Goal: Transaction & Acquisition: Purchase product/service

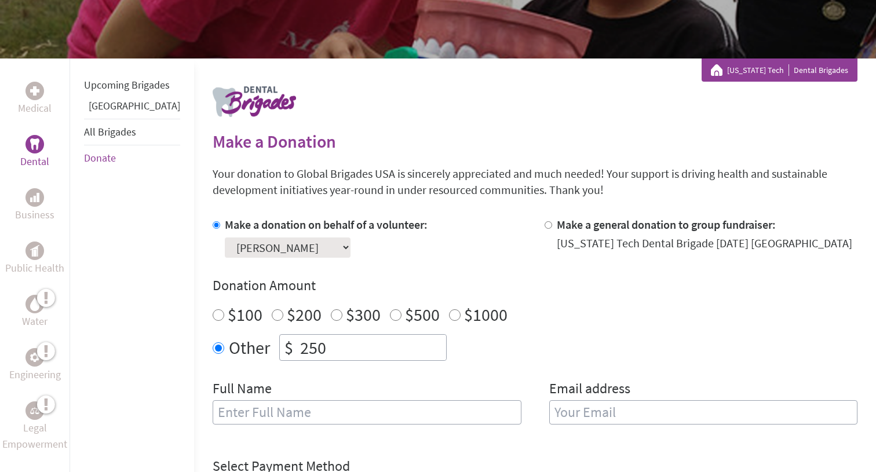
scroll to position [202, 0]
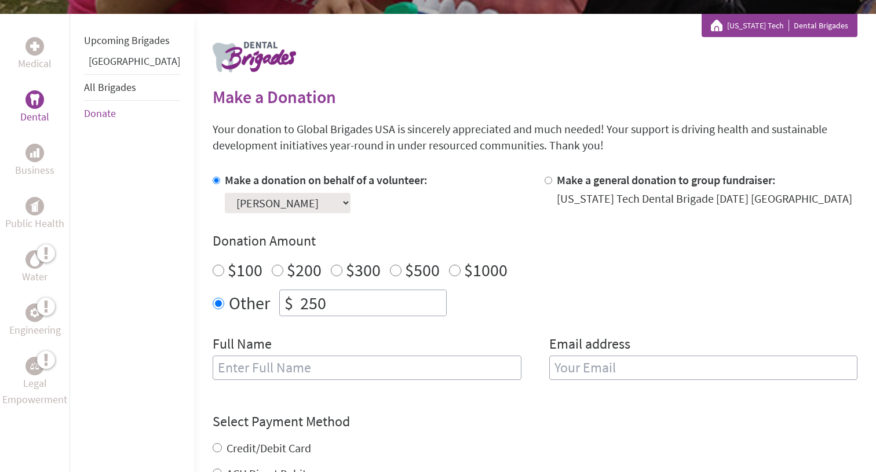
click at [310, 303] on input "250" at bounding box center [372, 302] width 148 height 25
type input "10"
click at [488, 260] on div "$100 $200 $300 $500 $1000" at bounding box center [535, 269] width 645 height 21
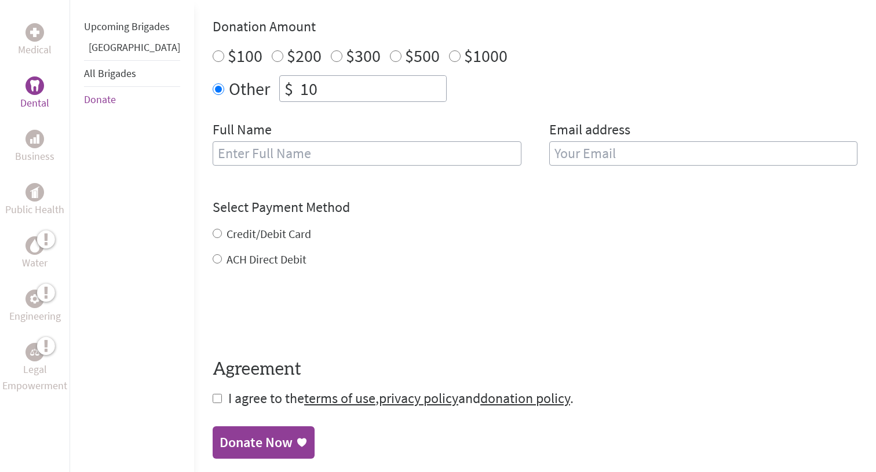
scroll to position [483, 0]
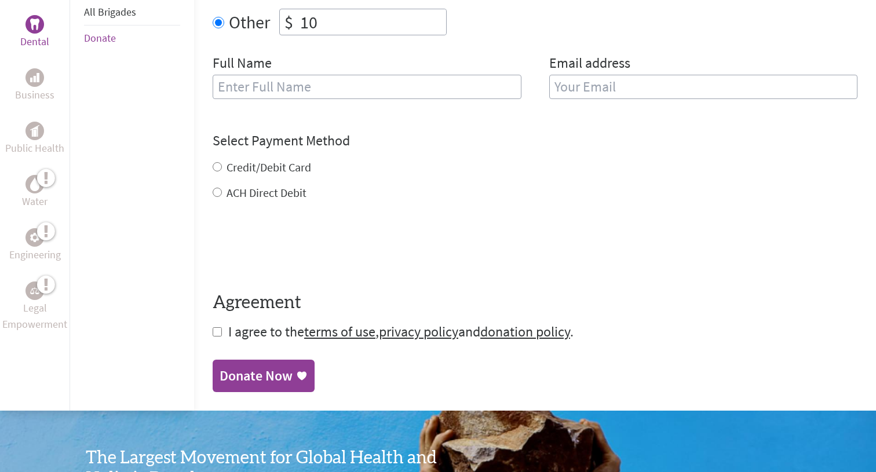
click at [251, 170] on label "Credit/Debit Card" at bounding box center [268, 167] width 85 height 14
click at [222, 170] on input "Credit/Debit Card" at bounding box center [217, 166] width 9 height 9
radio input "true"
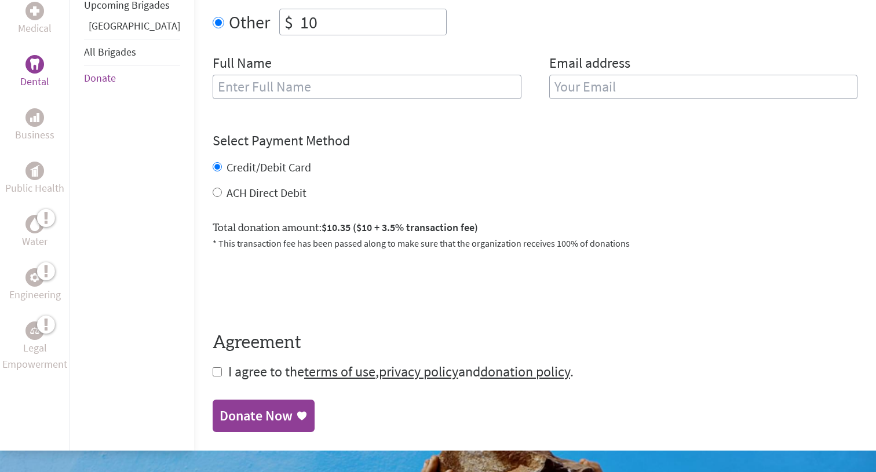
click at [230, 187] on label "ACH Direct Debit" at bounding box center [266, 192] width 80 height 14
click at [222, 188] on input "ACH Direct Debit" at bounding box center [217, 192] width 9 height 9
radio input "true"
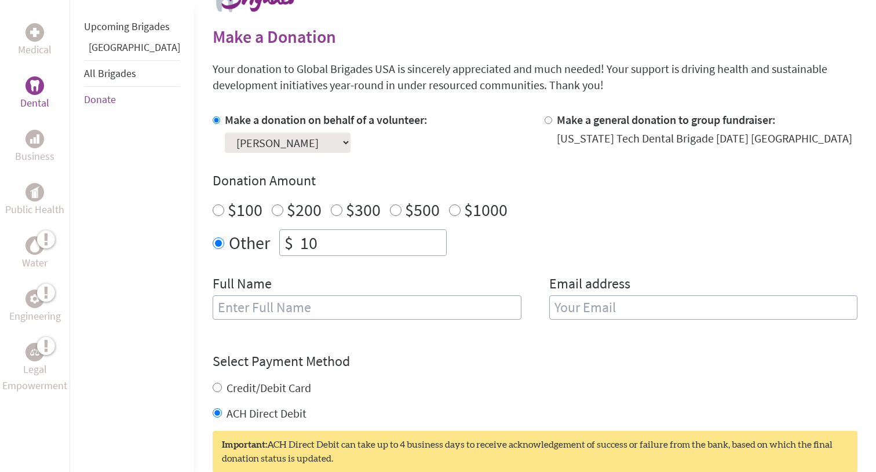
scroll to position [259, 0]
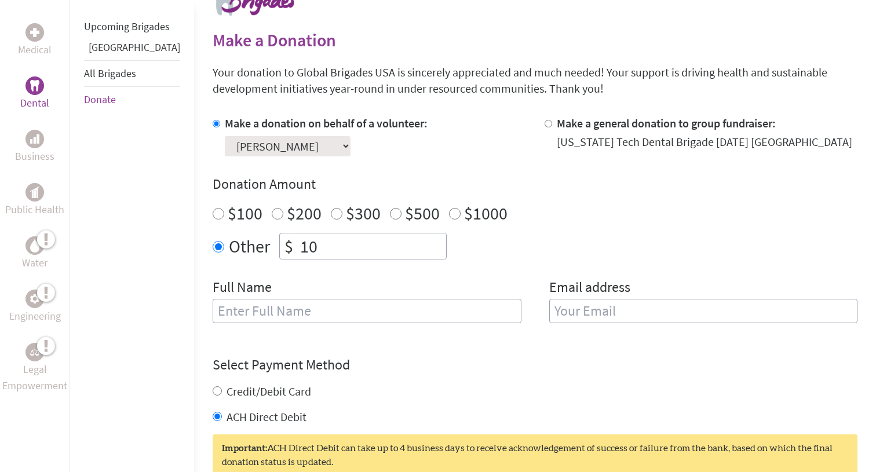
click at [227, 136] on div "Select a volunteer... [PERSON_NAME] [PERSON_NAME] [PERSON_NAME] [PERSON_NAME]" at bounding box center [326, 143] width 203 height 25
click at [298, 239] on input "10" at bounding box center [372, 245] width 148 height 25
type input "[PERSON_NAME]"
type input "[EMAIL_ADDRESS][DOMAIN_NAME]"
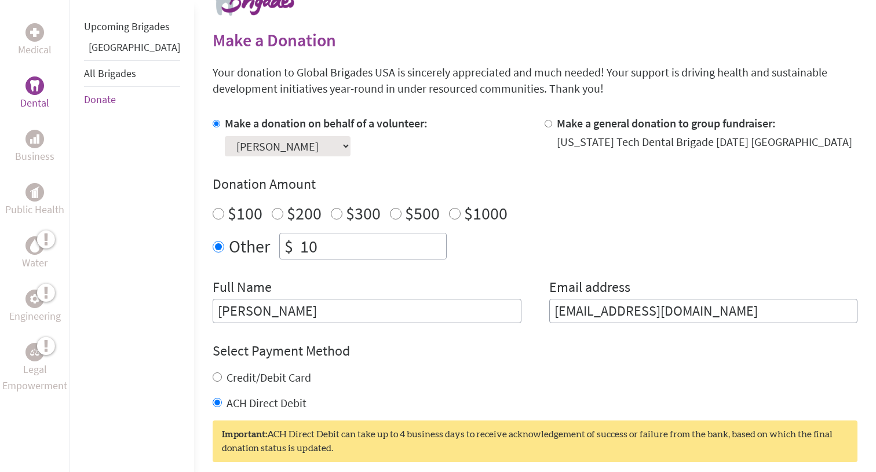
click at [484, 369] on div "Credit/Debit Card" at bounding box center [535, 377] width 645 height 16
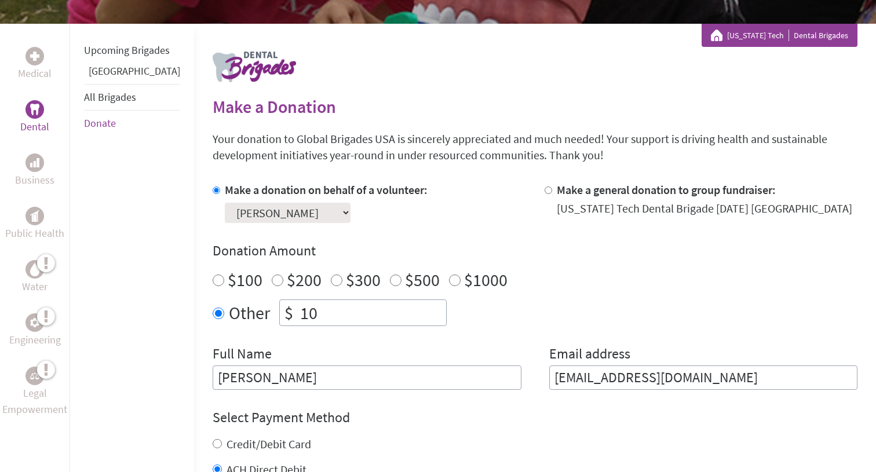
scroll to position [174, 0]
